Goal: Entertainment & Leisure: Consume media (video, audio)

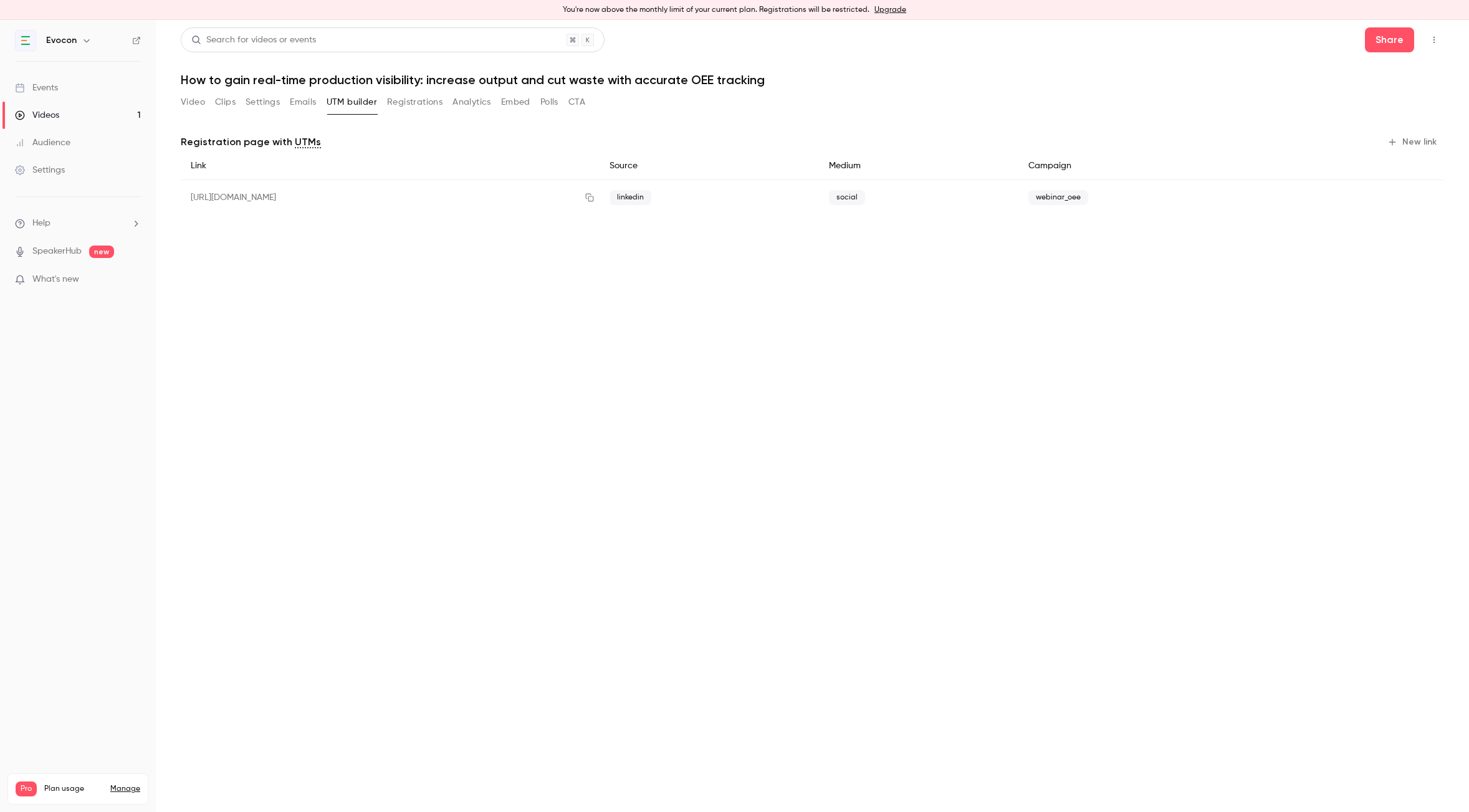
click at [47, 110] on div "Videos" at bounding box center [37, 115] width 44 height 13
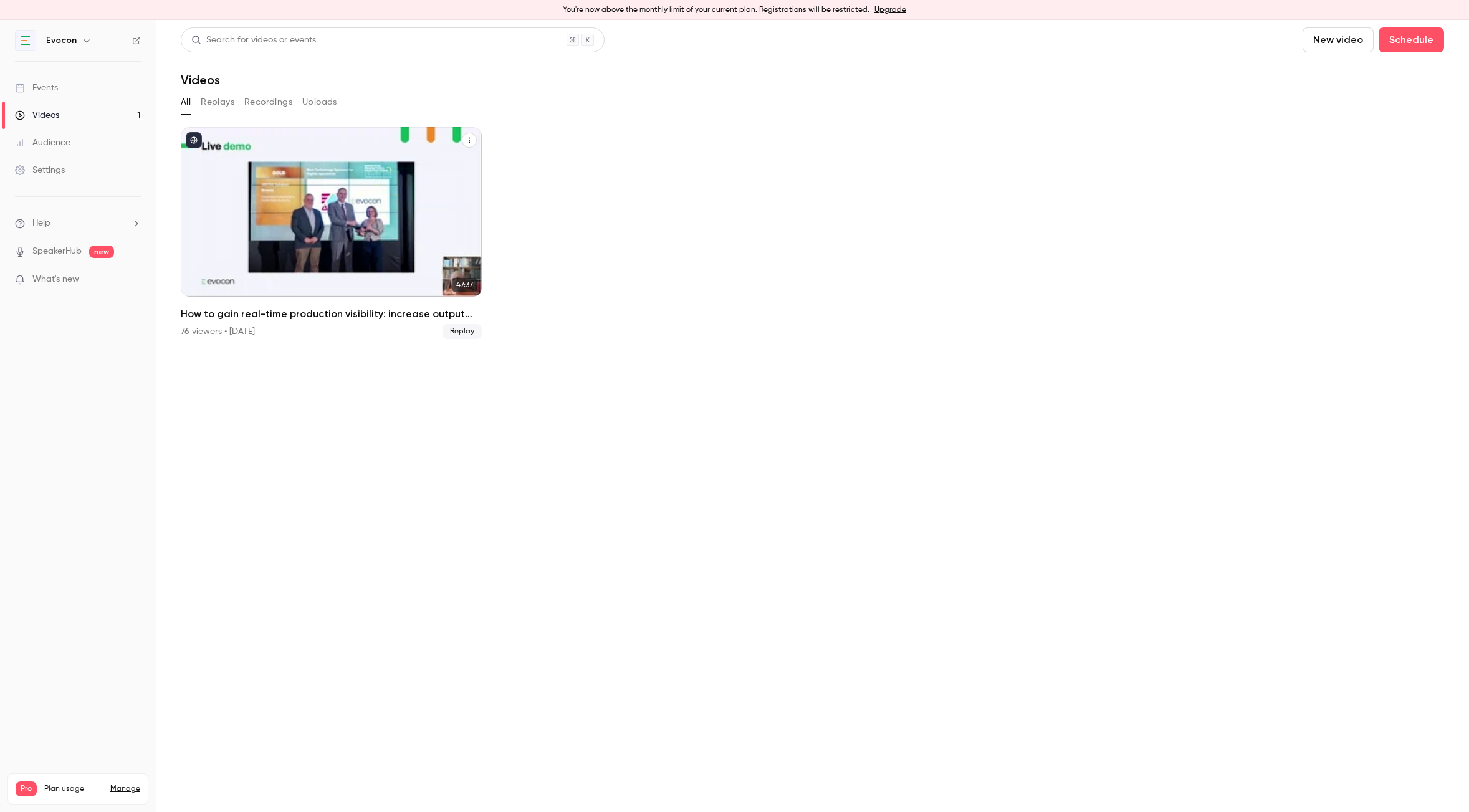
click at [470, 140] on icon "How to gain real-time production visibility: increase output and cut waste with…" at bounding box center [470, 141] width 1 height 6
click at [374, 92] on div at bounding box center [734, 406] width 1469 height 812
click at [349, 172] on div "How to gain real-time production visibility: increase output and cut waste with…" at bounding box center [331, 211] width 301 height 169
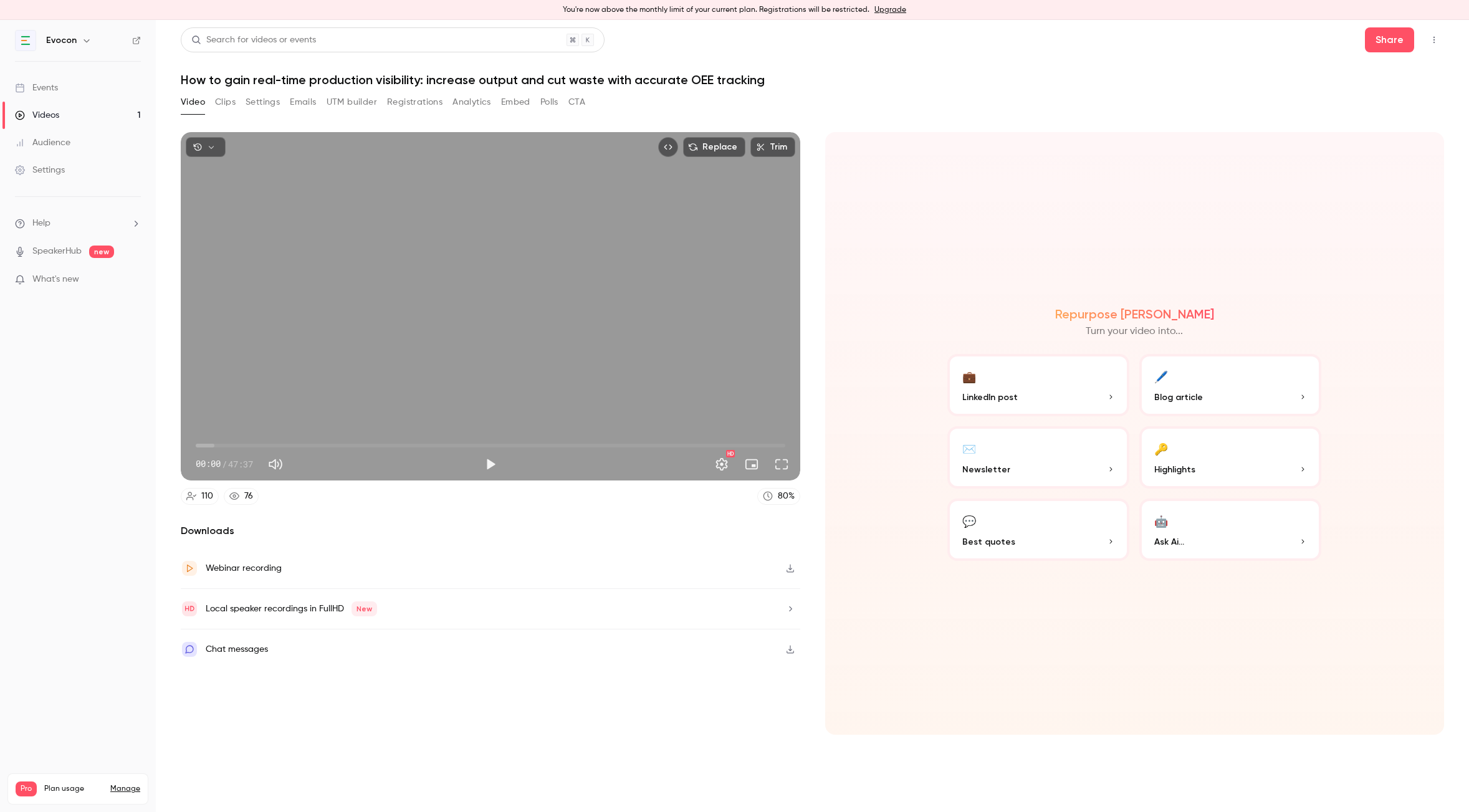
click at [790, 569] on icon "button" at bounding box center [790, 568] width 7 height 8
